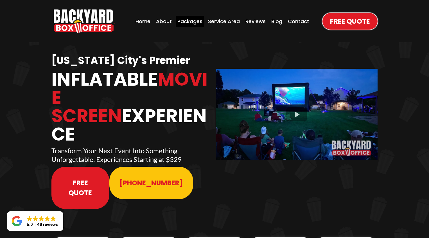
click at [191, 22] on div "Packages" at bounding box center [190, 21] width 28 height 11
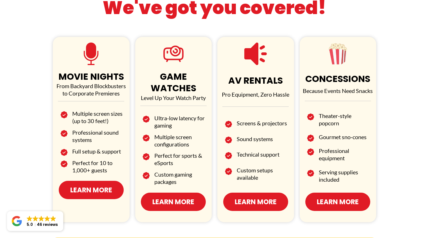
scroll to position [317, 0]
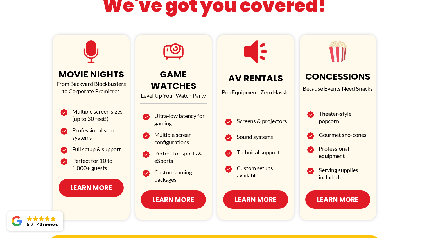
click at [94, 190] on span "Learn More" at bounding box center [91, 188] width 42 height 10
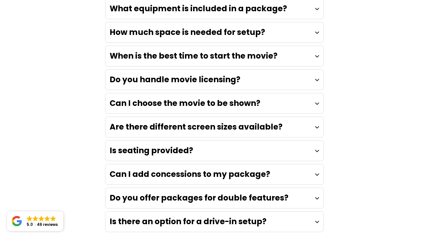
scroll to position [1586, 0]
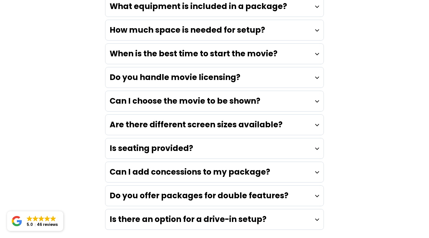
click at [310, 67] on div "Do you handle movie licensing?" at bounding box center [214, 77] width 218 height 20
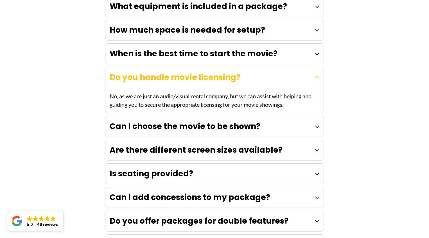
click at [318, 75] on icon at bounding box center [317, 77] width 4 height 4
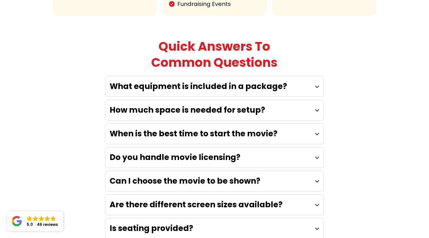
scroll to position [1496, 0]
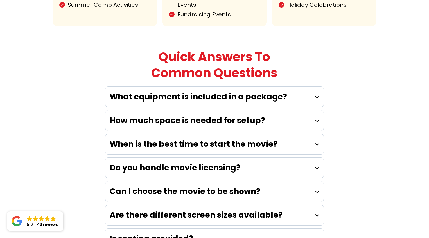
click at [302, 134] on div "When is the best time to start the movie?" at bounding box center [214, 144] width 218 height 20
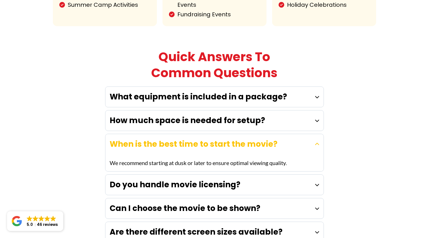
click at [316, 142] on icon at bounding box center [317, 144] width 4 height 4
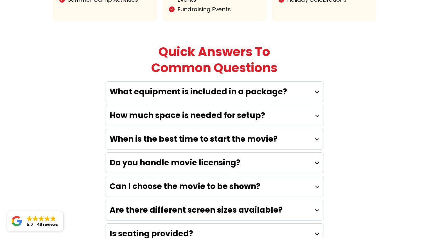
scroll to position [1502, 0]
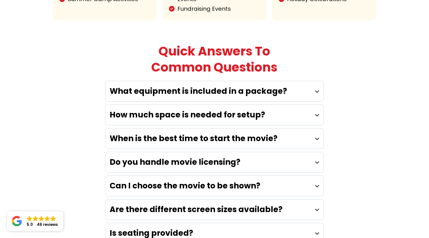
click at [313, 78] on div "What equipment is included in a package? Each package includes an inflatable sc…" at bounding box center [214, 199] width 224 height 242
click at [314, 81] on div "What equipment is included in a package?" at bounding box center [214, 91] width 218 height 20
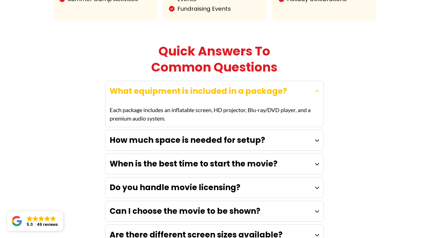
click at [316, 89] on icon at bounding box center [317, 91] width 4 height 4
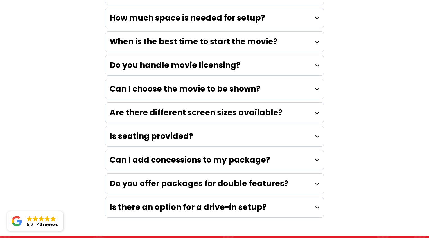
scroll to position [1599, 0]
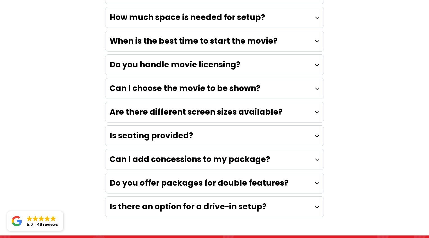
click at [316, 78] on div "Can I choose the movie to be shown?" at bounding box center [214, 88] width 218 height 20
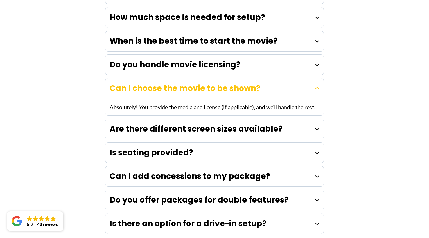
click at [317, 78] on div "Can I choose the movie to be shown?" at bounding box center [214, 88] width 218 height 20
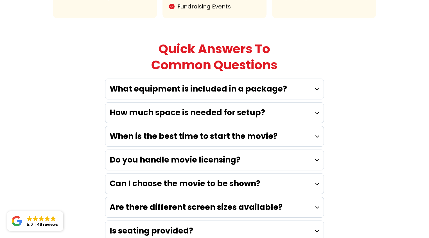
scroll to position [1493, 0]
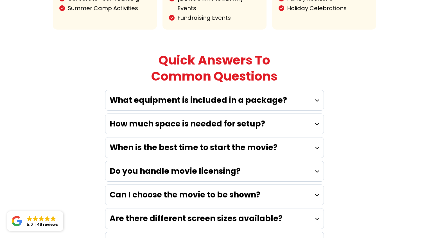
click at [314, 90] on div "What equipment is included in a package?" at bounding box center [214, 100] width 218 height 20
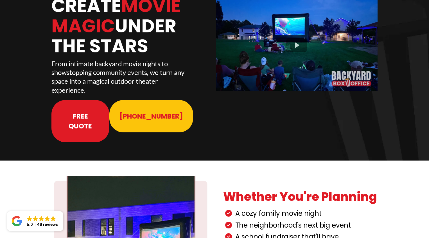
scroll to position [0, 0]
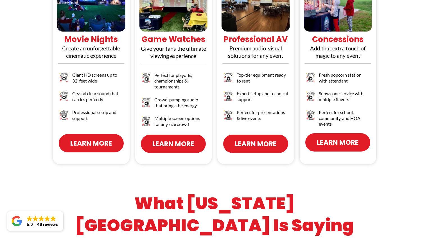
scroll to position [570, 0]
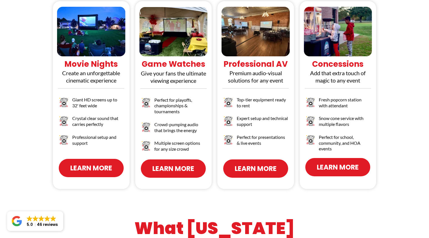
click at [99, 163] on span "Learn More" at bounding box center [91, 168] width 42 height 10
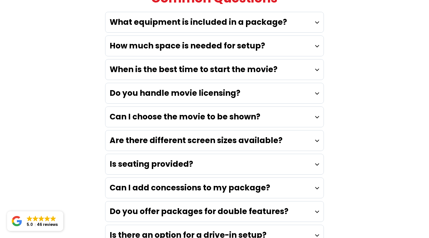
scroll to position [1597, 0]
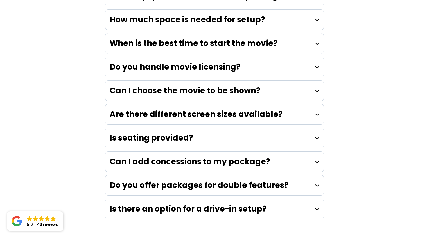
click at [308, 151] on div "Can I add concessions to my package?" at bounding box center [214, 161] width 218 height 20
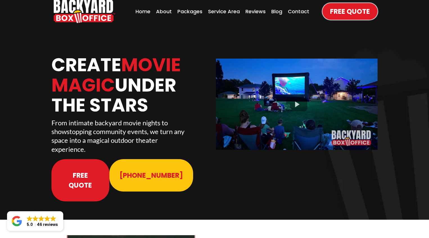
scroll to position [0, 0]
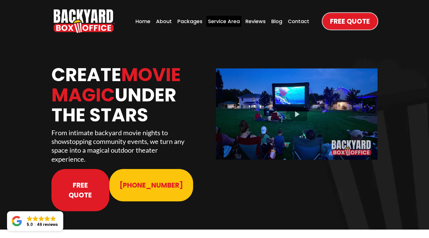
click at [219, 19] on div "Service Area" at bounding box center [223, 21] width 35 height 11
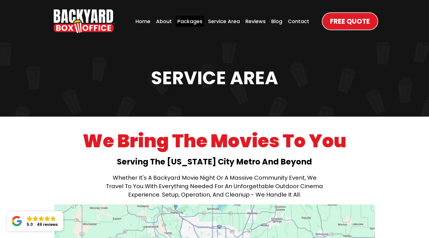
click at [197, 20] on div "Packages" at bounding box center [190, 21] width 28 height 11
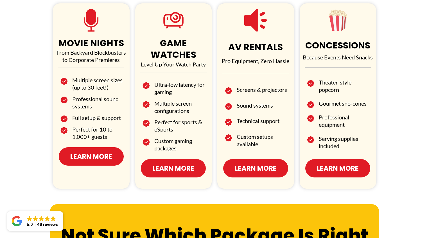
scroll to position [347, 0]
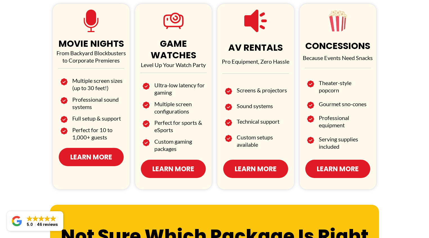
click at [348, 164] on span "Learn More" at bounding box center [338, 169] width 42 height 10
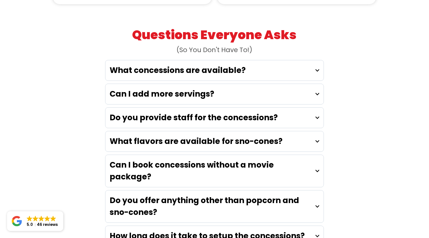
scroll to position [1016, 0]
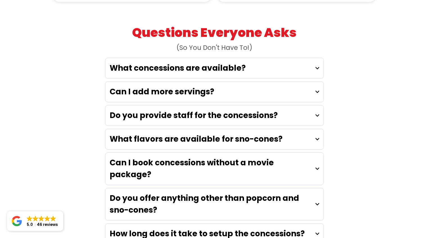
click at [307, 58] on div "What concessions are available?" at bounding box center [214, 68] width 218 height 20
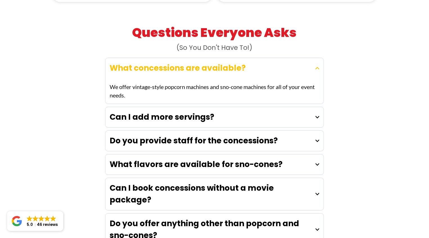
click at [307, 58] on div "What concessions are available?" at bounding box center [214, 68] width 218 height 20
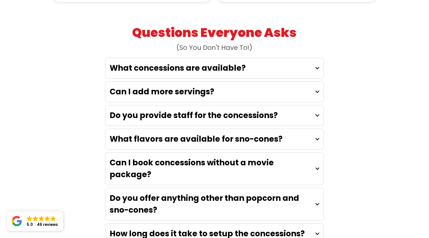
click at [309, 82] on div "Can I add more servings?" at bounding box center [214, 92] width 218 height 20
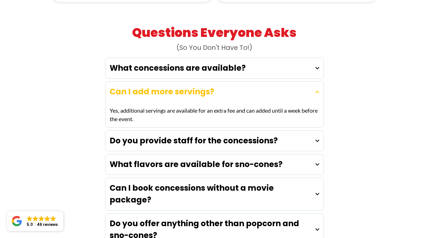
click at [316, 89] on icon at bounding box center [318, 91] width 4 height 4
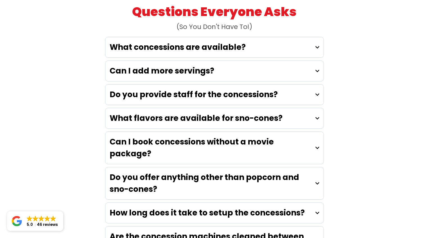
scroll to position [1041, 0]
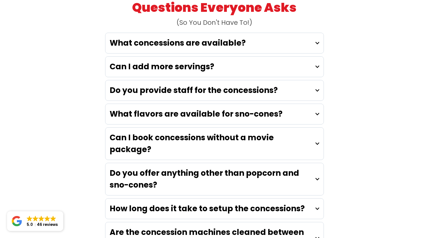
click at [306, 82] on div "Do you provide staff for the concessions?" at bounding box center [214, 90] width 218 height 20
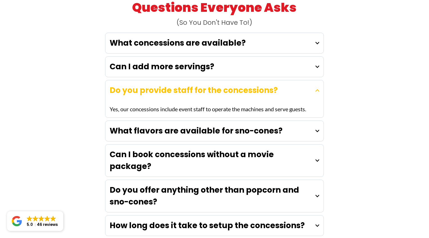
click at [311, 81] on div "Do you provide staff for the concessions?" at bounding box center [214, 90] width 218 height 20
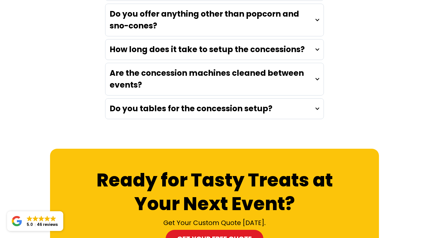
scroll to position [1201, 0]
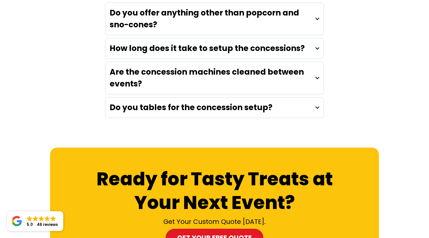
click at [307, 97] on div "Do you tables for the concession setup?" at bounding box center [214, 107] width 218 height 20
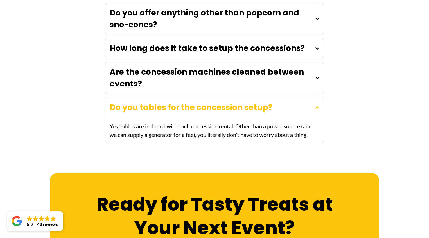
click at [307, 97] on div "Do you tables for the concession setup?" at bounding box center [214, 107] width 218 height 20
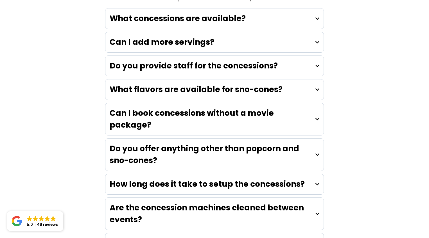
scroll to position [1062, 0]
